Goal: Information Seeking & Learning: Get advice/opinions

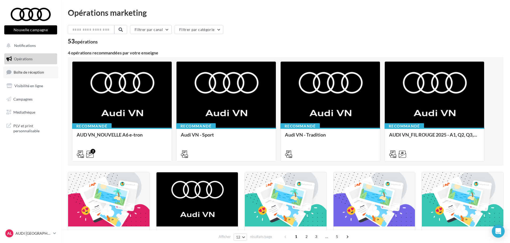
click at [35, 74] on span "Boîte de réception" at bounding box center [29, 72] width 30 height 5
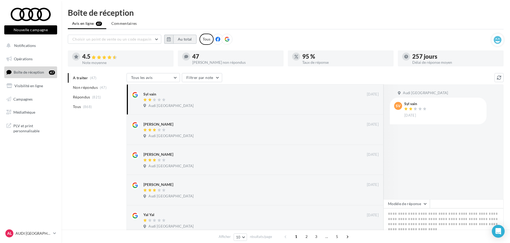
click at [180, 38] on button "Au total" at bounding box center [184, 39] width 23 height 9
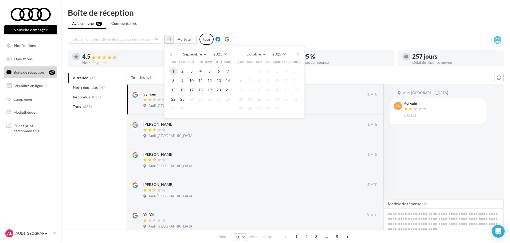
click at [173, 70] on button "1" at bounding box center [173, 71] width 8 height 8
click at [181, 99] on button "23" at bounding box center [182, 99] width 8 height 8
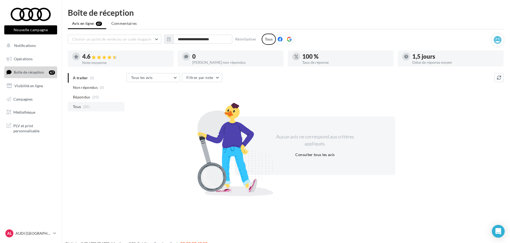
click at [92, 108] on li "Tous (20)" at bounding box center [96, 107] width 57 height 10
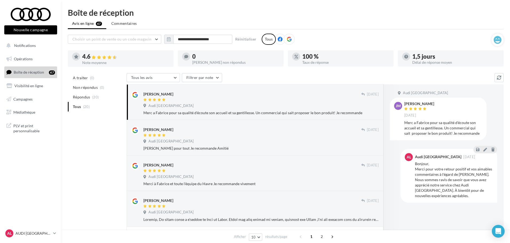
click at [243, 98] on div at bounding box center [252, 100] width 218 height 5
drag, startPoint x: 240, startPoint y: 121, endPoint x: 242, endPoint y: 125, distance: 4.1
click at [241, 123] on div "Victor Olingue 20 sept. Audi Le Havre Merci Fabrice pour tout Je recommande Ami…" at bounding box center [255, 138] width 257 height 36
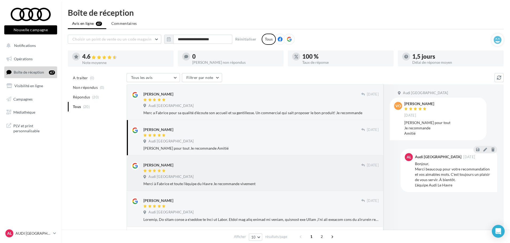
click at [202, 169] on div at bounding box center [252, 171] width 218 height 5
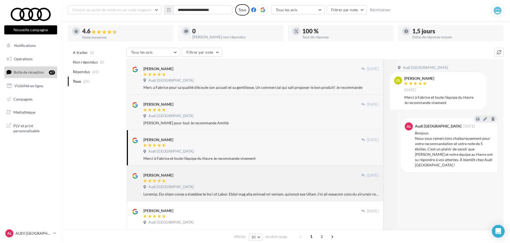
scroll to position [53, 0]
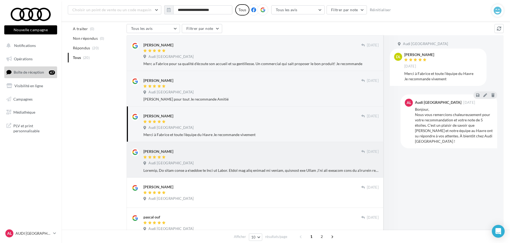
click at [256, 166] on div "Audi Le Havre" at bounding box center [260, 164] width 235 height 6
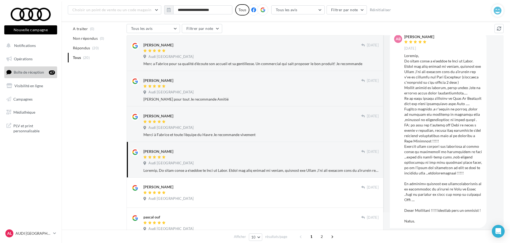
scroll to position [27, 0]
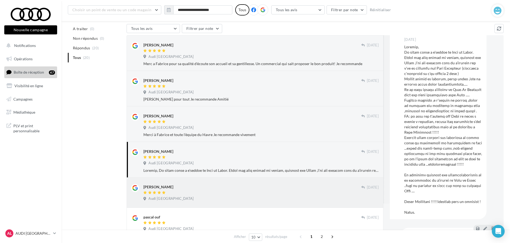
click at [268, 184] on div "Jessy Ruby 17 sept. Audi Le Havre" at bounding box center [255, 192] width 248 height 21
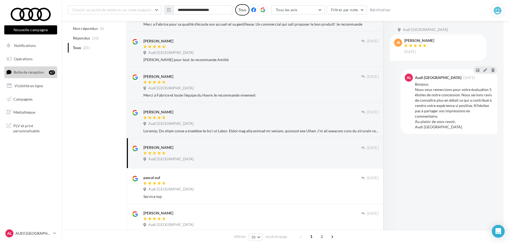
scroll to position [107, 0]
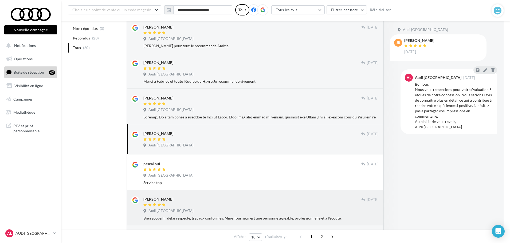
click at [266, 210] on div "Audi Le Havre" at bounding box center [260, 212] width 235 height 6
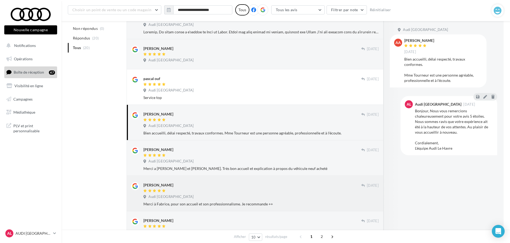
scroll to position [214, 0]
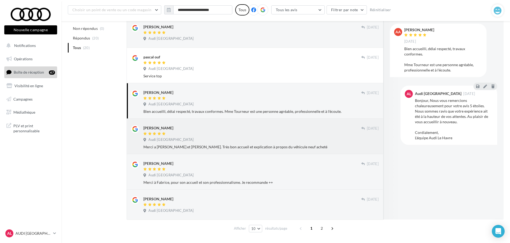
click at [232, 140] on div "Audi Le Havre" at bounding box center [260, 140] width 235 height 6
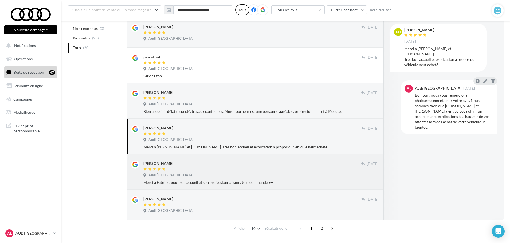
click at [218, 162] on div "Hamel pauline" at bounding box center [252, 164] width 218 height 6
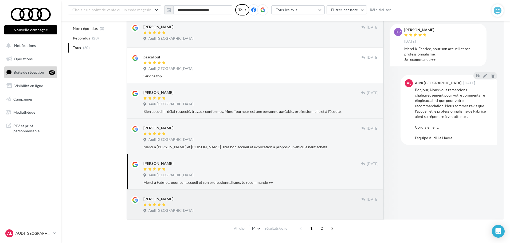
click at [236, 200] on div "Sam Douce" at bounding box center [252, 199] width 218 height 6
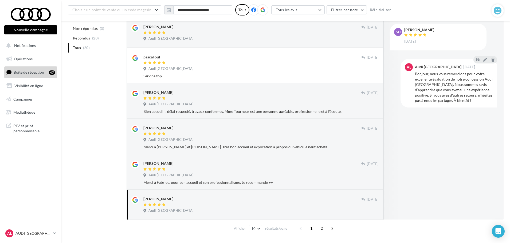
click at [321, 224] on span "2" at bounding box center [321, 228] width 9 height 9
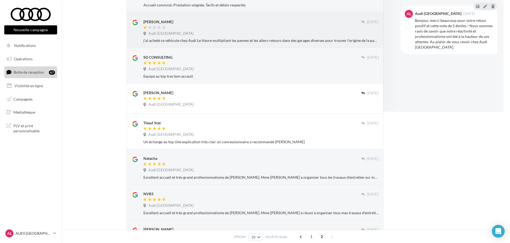
scroll to position [0, 0]
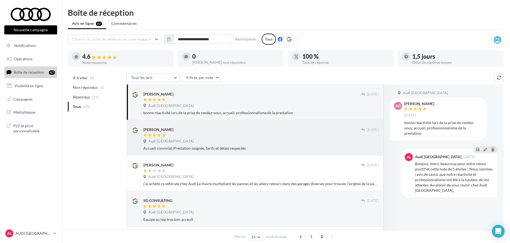
click at [329, 137] on div at bounding box center [252, 135] width 218 height 5
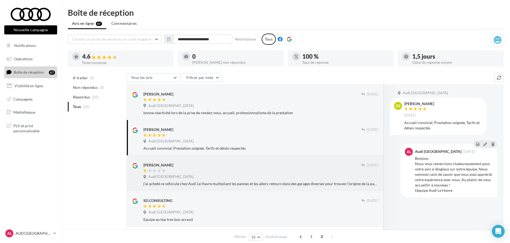
click at [271, 167] on div "michael sabbah" at bounding box center [252, 165] width 218 height 6
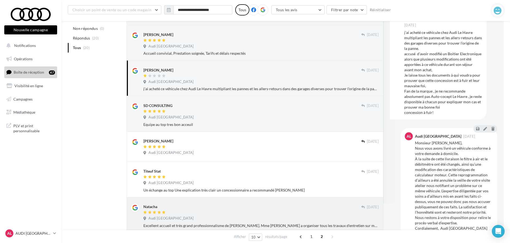
scroll to position [107, 0]
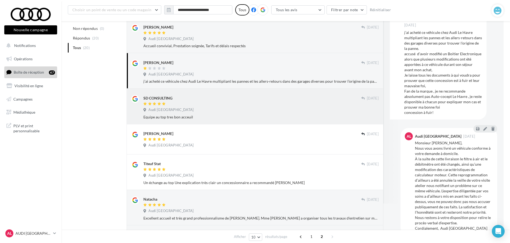
click at [226, 115] on div "Equipe au top tres bon acceuil" at bounding box center [260, 117] width 235 height 5
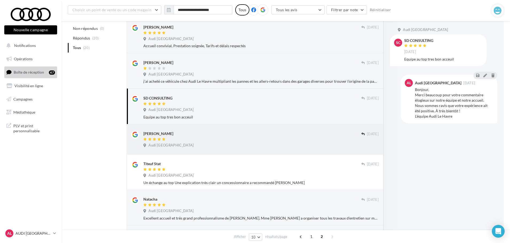
click at [212, 135] on div "François Etienne" at bounding box center [252, 134] width 218 height 6
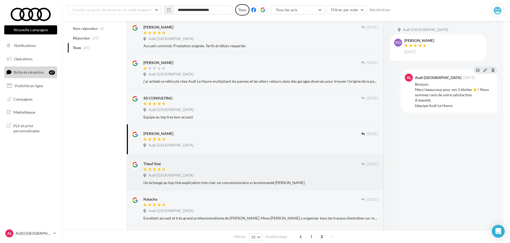
click at [212, 173] on div "Audi Le Havre" at bounding box center [260, 176] width 235 height 6
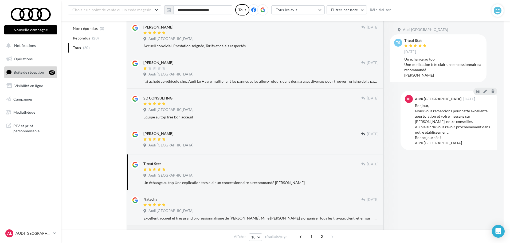
scroll to position [187, 0]
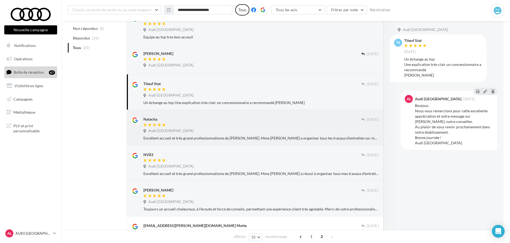
click at [203, 131] on div "Audi Le Havre" at bounding box center [260, 132] width 235 height 6
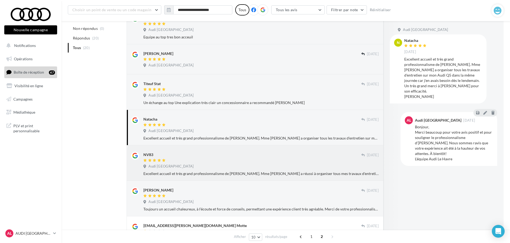
click at [225, 152] on div "NV83" at bounding box center [252, 155] width 218 height 6
click at [231, 189] on div "Damien Vautier" at bounding box center [252, 190] width 218 height 6
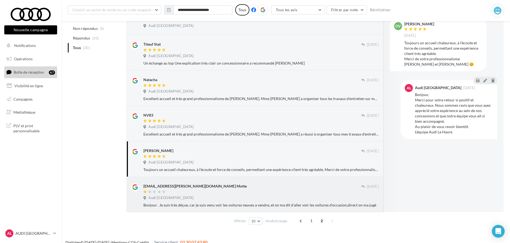
scroll to position [234, 0]
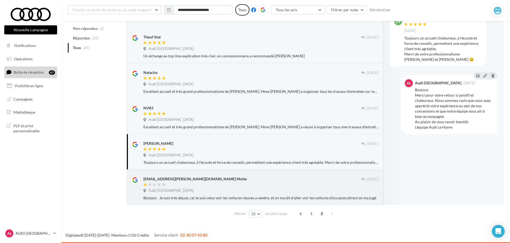
click at [246, 182] on div "Motte.james@gmail.com Motte" at bounding box center [252, 181] width 218 height 11
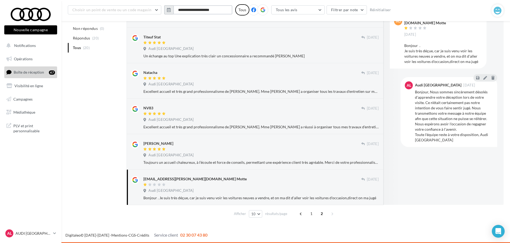
click at [195, 8] on input "**********" at bounding box center [202, 9] width 59 height 9
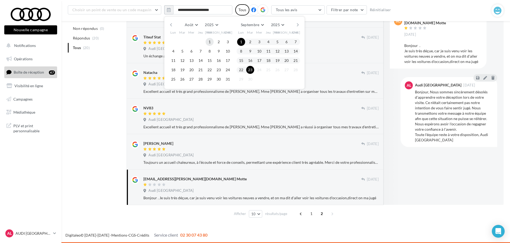
click at [208, 39] on button "1" at bounding box center [210, 42] width 8 height 8
click at [228, 78] on button "31" at bounding box center [228, 79] width 8 height 8
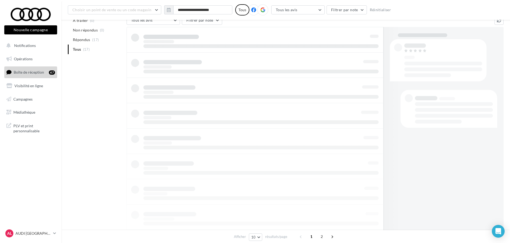
scroll to position [62, 0]
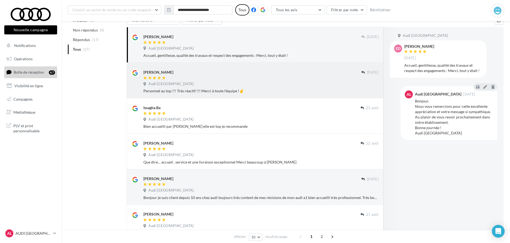
drag, startPoint x: 303, startPoint y: 85, endPoint x: 293, endPoint y: 70, distance: 18.2
click at [300, 82] on div "Audi Le Havre" at bounding box center [260, 85] width 235 height 6
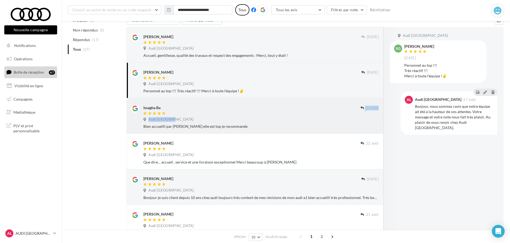
drag, startPoint x: 241, startPoint y: 115, endPoint x: 240, endPoint y: 118, distance: 2.8
click at [241, 118] on div "Issagha Ba 23 août Audi Le Havre Bien accueilli par charlotte elle est top je r…" at bounding box center [260, 117] width 235 height 25
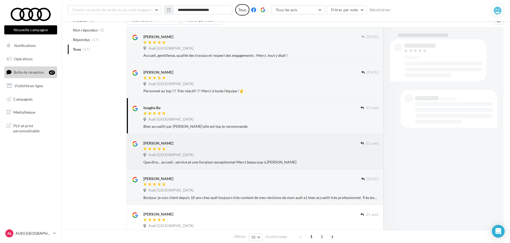
click at [248, 148] on div at bounding box center [251, 149] width 217 height 5
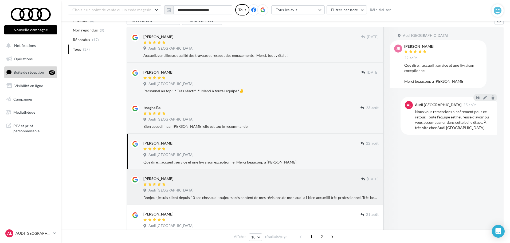
click at [256, 179] on div "Francois Lalouette" at bounding box center [252, 179] width 218 height 6
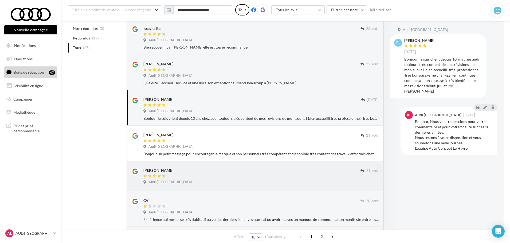
scroll to position [142, 0]
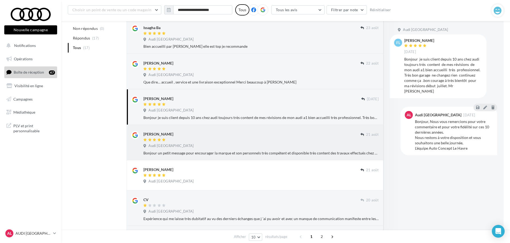
click at [195, 152] on div "Bonjour un petit message pour encourager la marque et son personnels très compé…" at bounding box center [260, 153] width 235 height 5
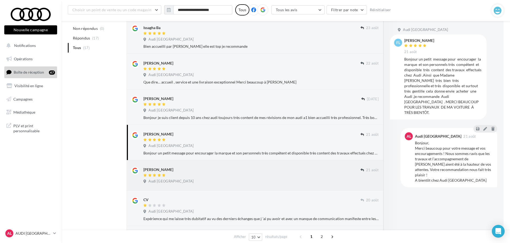
click at [198, 166] on div "Lorenda Deneuve 21 août Audi Le Havre" at bounding box center [255, 175] width 248 height 21
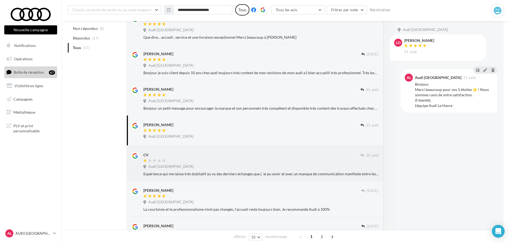
scroll to position [195, 0]
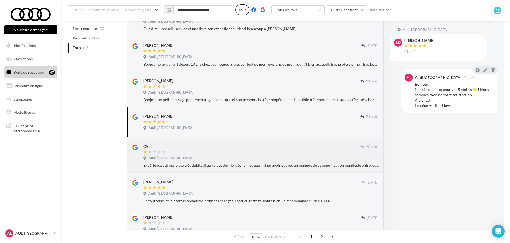
click at [198, 166] on div "Expérience qui me laisse très dubitatif au vu des derniers échanges que j 'ai p…" at bounding box center [260, 165] width 235 height 5
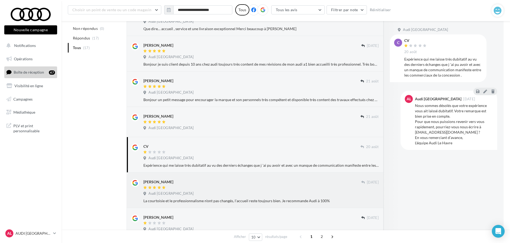
click at [293, 185] on div "Steve Lüders" at bounding box center [252, 184] width 218 height 11
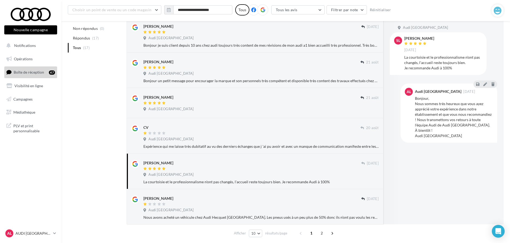
scroll to position [234, 0]
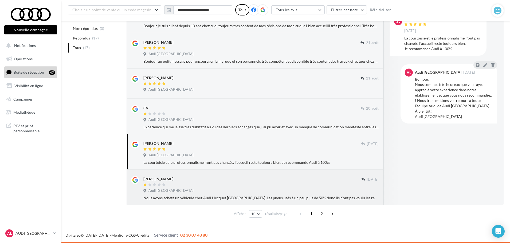
click at [257, 182] on div "Olivier Remond" at bounding box center [252, 179] width 218 height 6
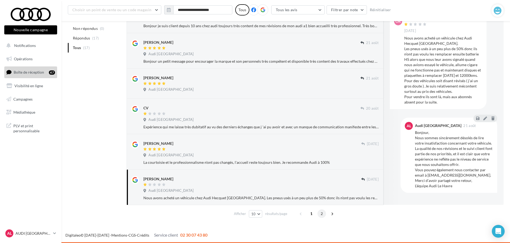
click at [323, 215] on span "2" at bounding box center [321, 214] width 9 height 9
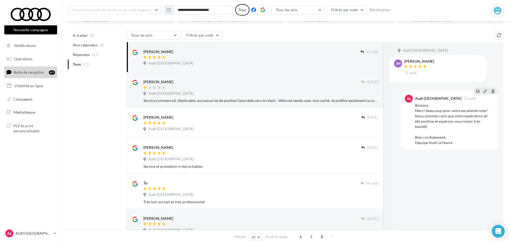
scroll to position [0, 0]
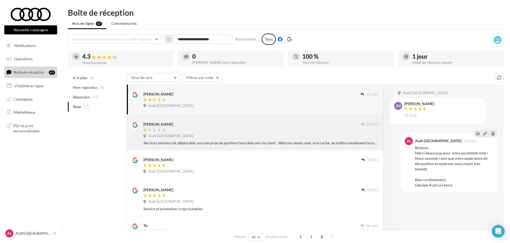
click at [271, 143] on div "Service commercial, déplorable, aucune prise de position favorable vers le clie…" at bounding box center [260, 142] width 235 height 5
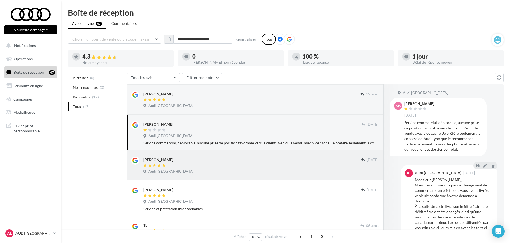
click at [223, 179] on div "Séverine 09 août Audi Le Havre" at bounding box center [255, 165] width 257 height 30
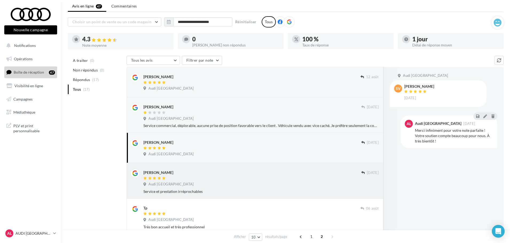
scroll to position [27, 0]
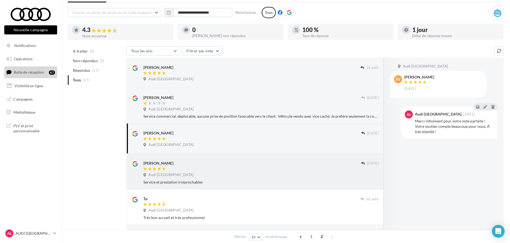
drag, startPoint x: 182, startPoint y: 168, endPoint x: 179, endPoint y: 171, distance: 4.0
click at [182, 169] on div at bounding box center [252, 169] width 218 height 5
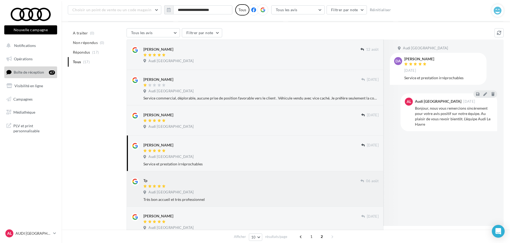
scroll to position [80, 0]
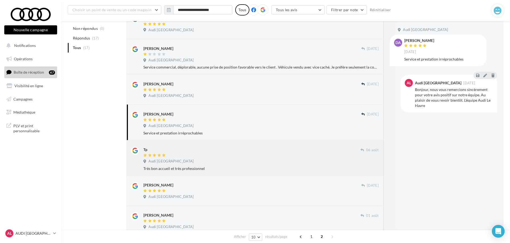
click at [194, 163] on div "Audi Le Havre" at bounding box center [260, 162] width 235 height 6
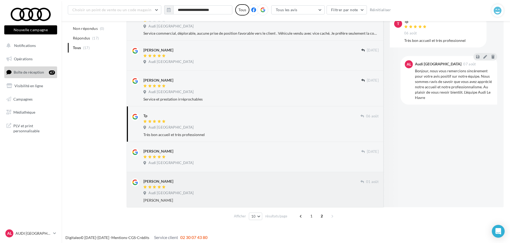
scroll to position [116, 0]
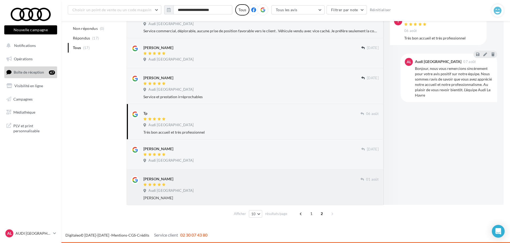
click at [199, 182] on div "Vincent Girotti" at bounding box center [251, 181] width 217 height 11
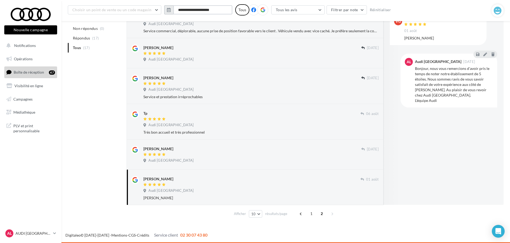
click at [200, 10] on input "**********" at bounding box center [202, 9] width 59 height 9
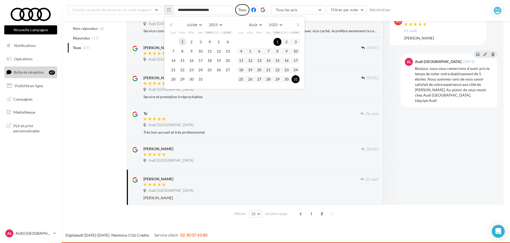
click at [182, 42] on button "1" at bounding box center [182, 42] width 8 height 8
click at [199, 78] on button "31" at bounding box center [200, 79] width 8 height 8
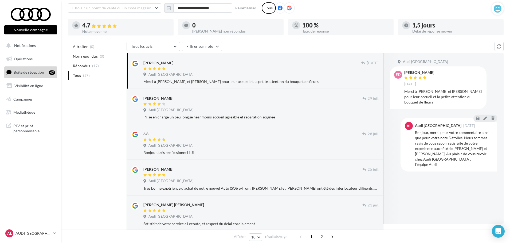
scroll to position [0, 0]
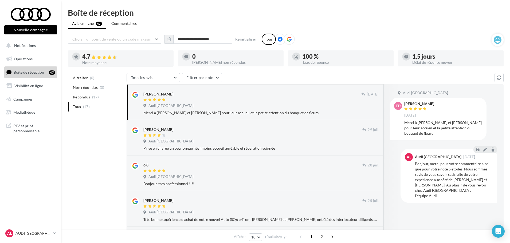
click at [211, 109] on div "Audi Le Havre" at bounding box center [260, 107] width 235 height 6
click at [216, 143] on div "Audi Le Havre" at bounding box center [260, 142] width 235 height 6
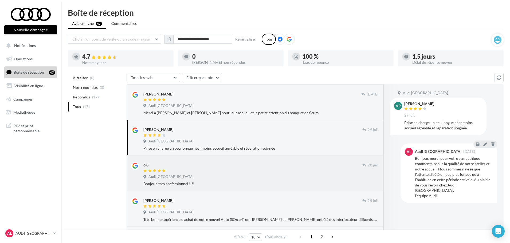
click at [229, 175] on div "Audi Le Havre" at bounding box center [260, 178] width 235 height 6
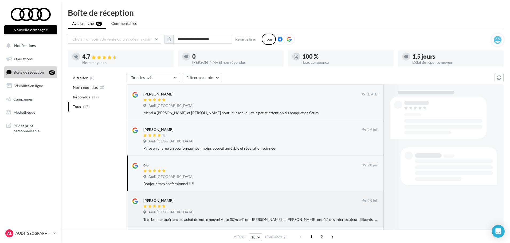
click at [237, 214] on div "Audi Le Havre" at bounding box center [260, 213] width 235 height 6
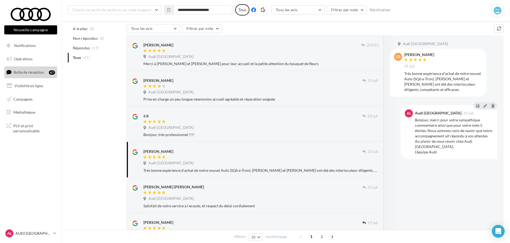
scroll to position [80, 0]
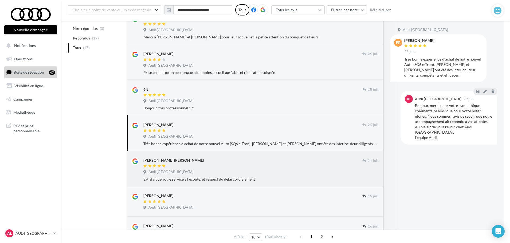
click at [194, 164] on div at bounding box center [252, 166] width 219 height 5
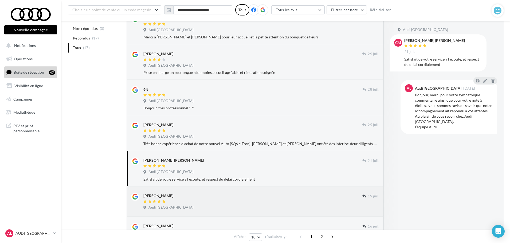
click at [178, 200] on div at bounding box center [252, 202] width 219 height 5
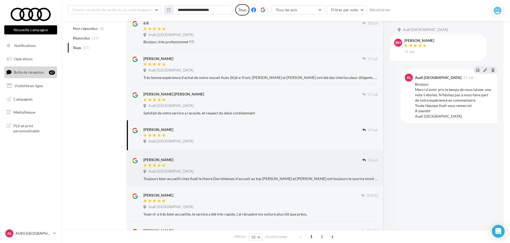
scroll to position [160, 0]
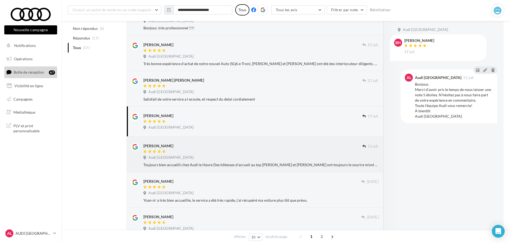
click at [168, 155] on span "Audi Le Havre" at bounding box center [170, 157] width 45 height 5
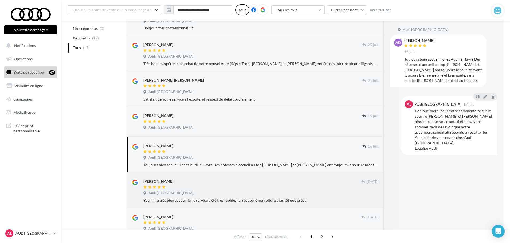
click at [252, 194] on div "Audi Le Havre" at bounding box center [260, 194] width 235 height 6
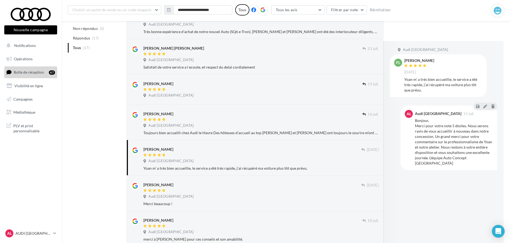
scroll to position [234, 0]
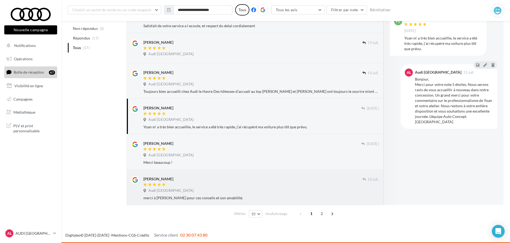
click at [200, 174] on div "Francky Chamagne 10 juil. Audi Le Havre merci à nicolas Leblond pour ces consei…" at bounding box center [255, 188] width 257 height 36
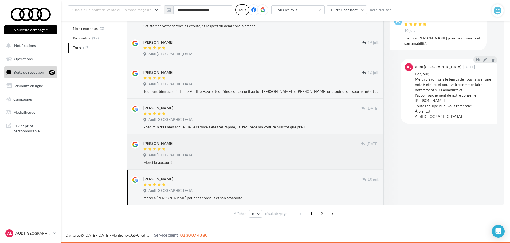
click at [201, 162] on div "Merci beaucoup !" at bounding box center [260, 162] width 235 height 5
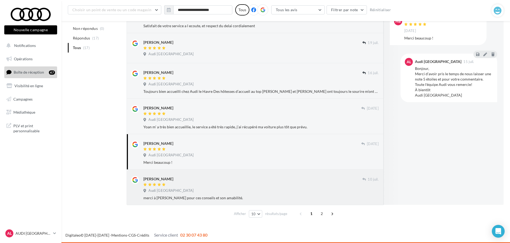
click at [235, 200] on div "merci à nicolas Leblond pour ces conseils et son amabilité." at bounding box center [260, 197] width 235 height 5
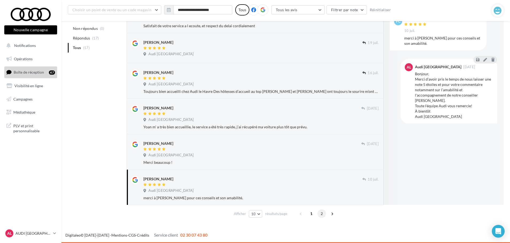
click at [322, 211] on span "2" at bounding box center [321, 214] width 9 height 9
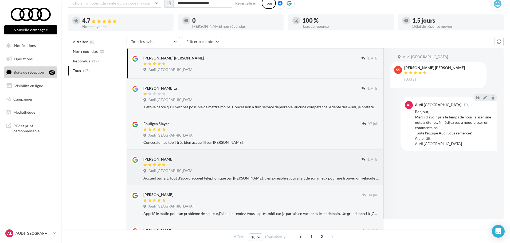
scroll to position [0, 0]
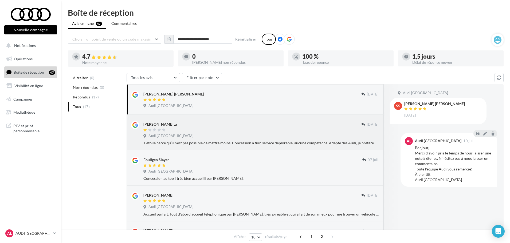
click at [223, 146] on div "Marion .a 08 juil. Audi Le Havre 1 étoile parce qu’il n’est pas possible de met…" at bounding box center [255, 133] width 257 height 36
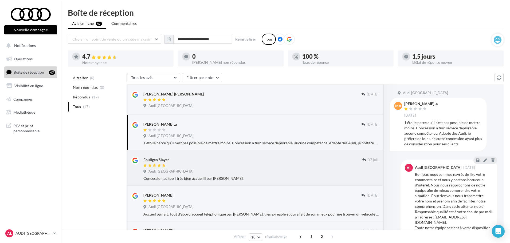
click at [245, 173] on div "Audi Le Havre" at bounding box center [260, 172] width 235 height 6
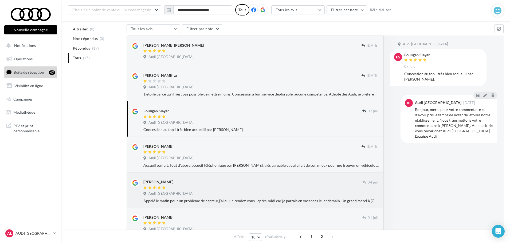
scroll to position [53, 0]
click at [256, 163] on div "Accueil parfait. Tout d'abord accueil téléphonique par Camille, très agréable e…" at bounding box center [260, 165] width 235 height 5
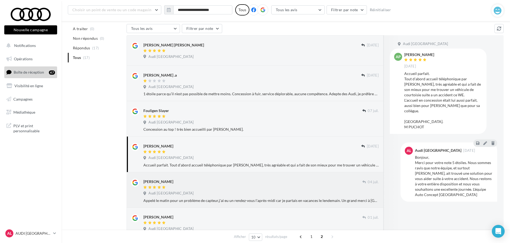
click at [258, 186] on div at bounding box center [252, 188] width 219 height 5
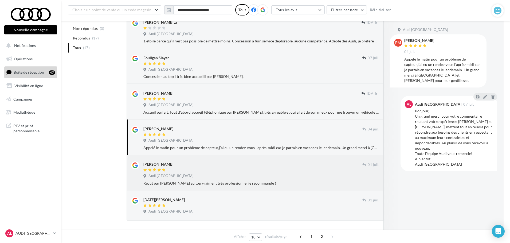
scroll to position [107, 0]
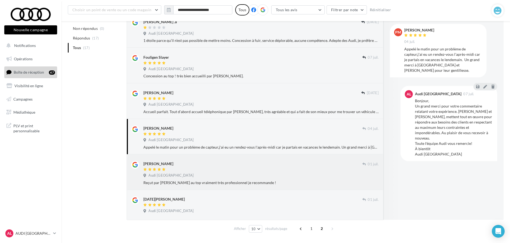
click at [254, 171] on div at bounding box center [252, 170] width 219 height 5
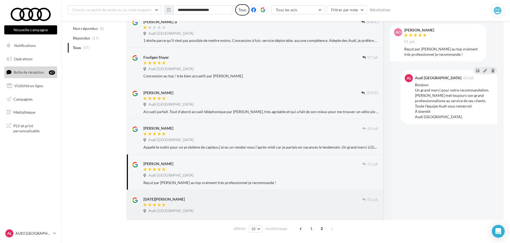
click at [296, 195] on div "Noel Vautier 01 juil. Audi Le Havre" at bounding box center [255, 204] width 248 height 21
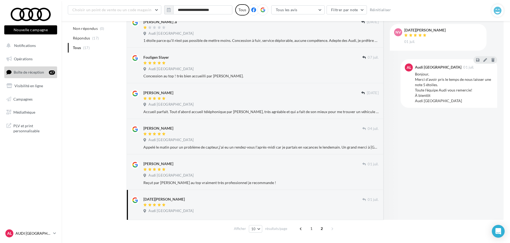
click at [56, 233] on icon at bounding box center [54, 233] width 3 height 5
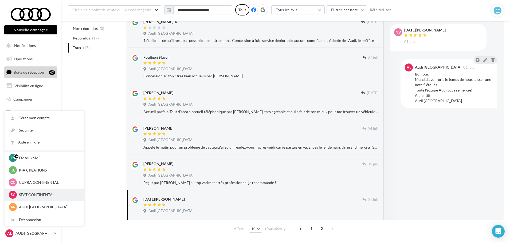
scroll to position [25, 0]
click at [51, 205] on div "SC SKODA CONTINENTAL sk-roue-ver" at bounding box center [44, 208] width 71 height 8
click at [64, 206] on p "SKODA CONTINENTAL" at bounding box center [48, 207] width 59 height 5
